Goal: Task Accomplishment & Management: Complete application form

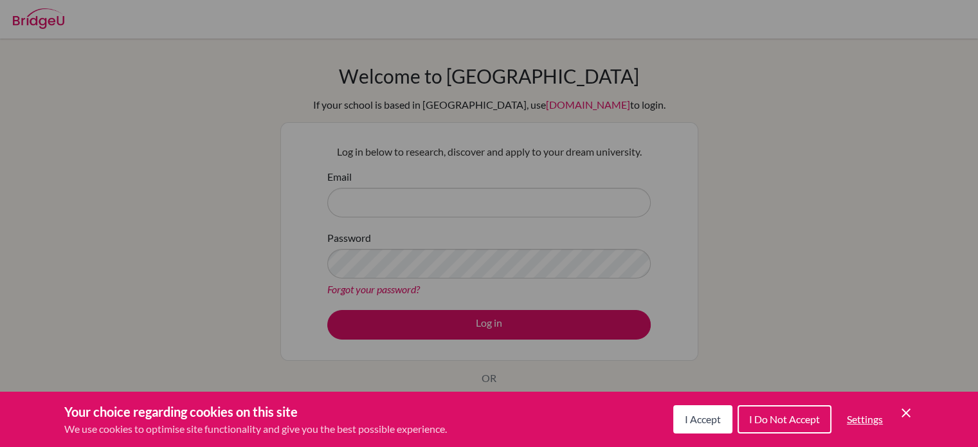
click at [699, 421] on span "I Accept" at bounding box center [703, 419] width 36 height 12
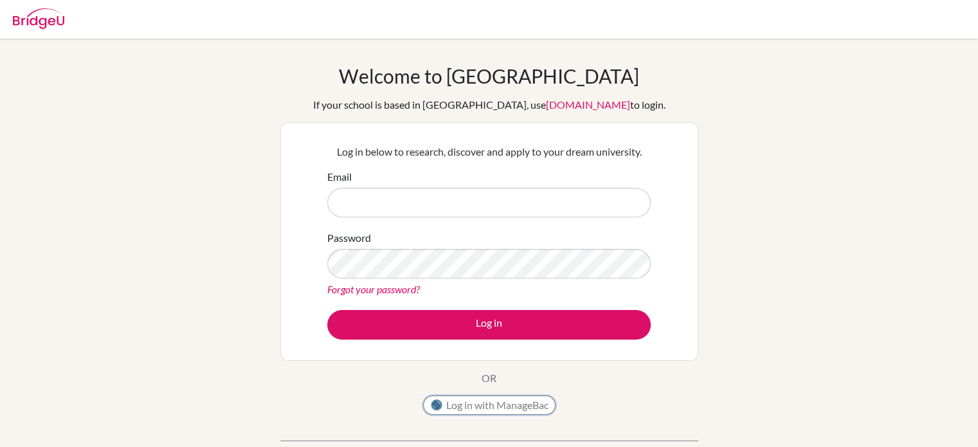
click at [520, 406] on button "Log in with ManageBac" at bounding box center [489, 404] width 132 height 19
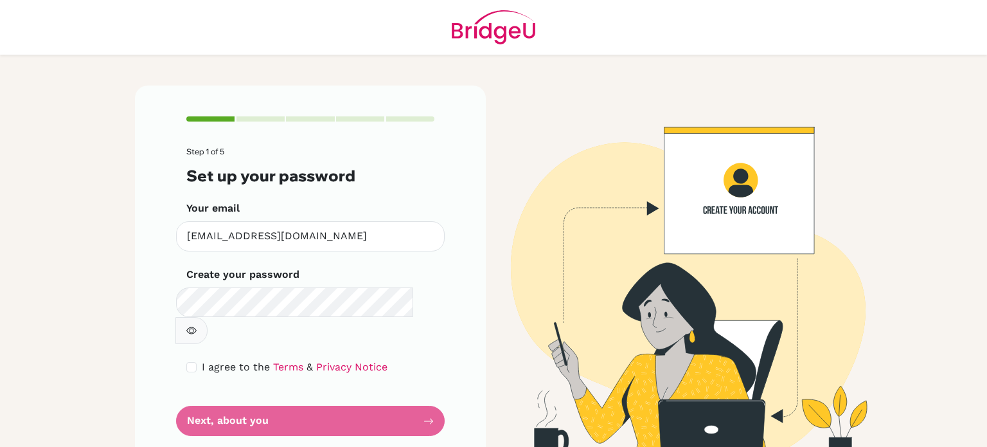
click at [194, 359] on div "I agree to the Terms & Privacy Notice" at bounding box center [310, 366] width 248 height 15
click at [186, 362] on input "checkbox" at bounding box center [191, 367] width 10 height 10
checkbox input "true"
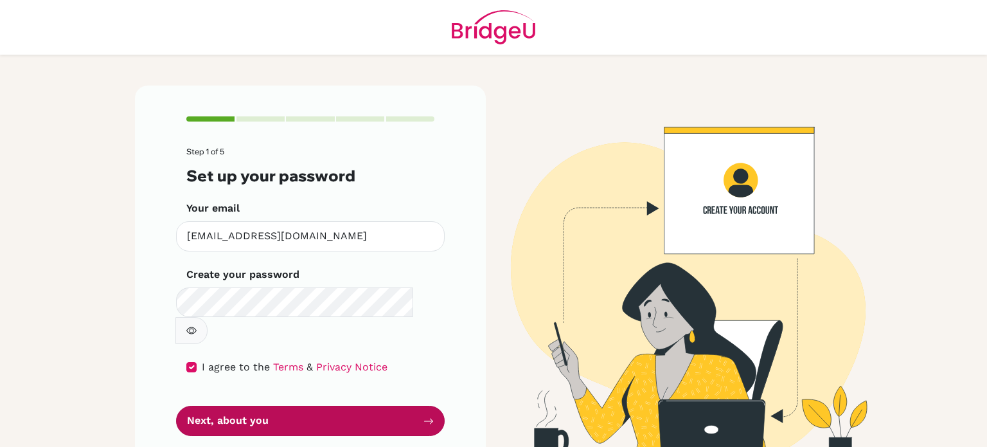
click at [256, 406] on button "Next, about you" at bounding box center [310, 421] width 269 height 30
